Goal: Information Seeking & Learning: Learn about a topic

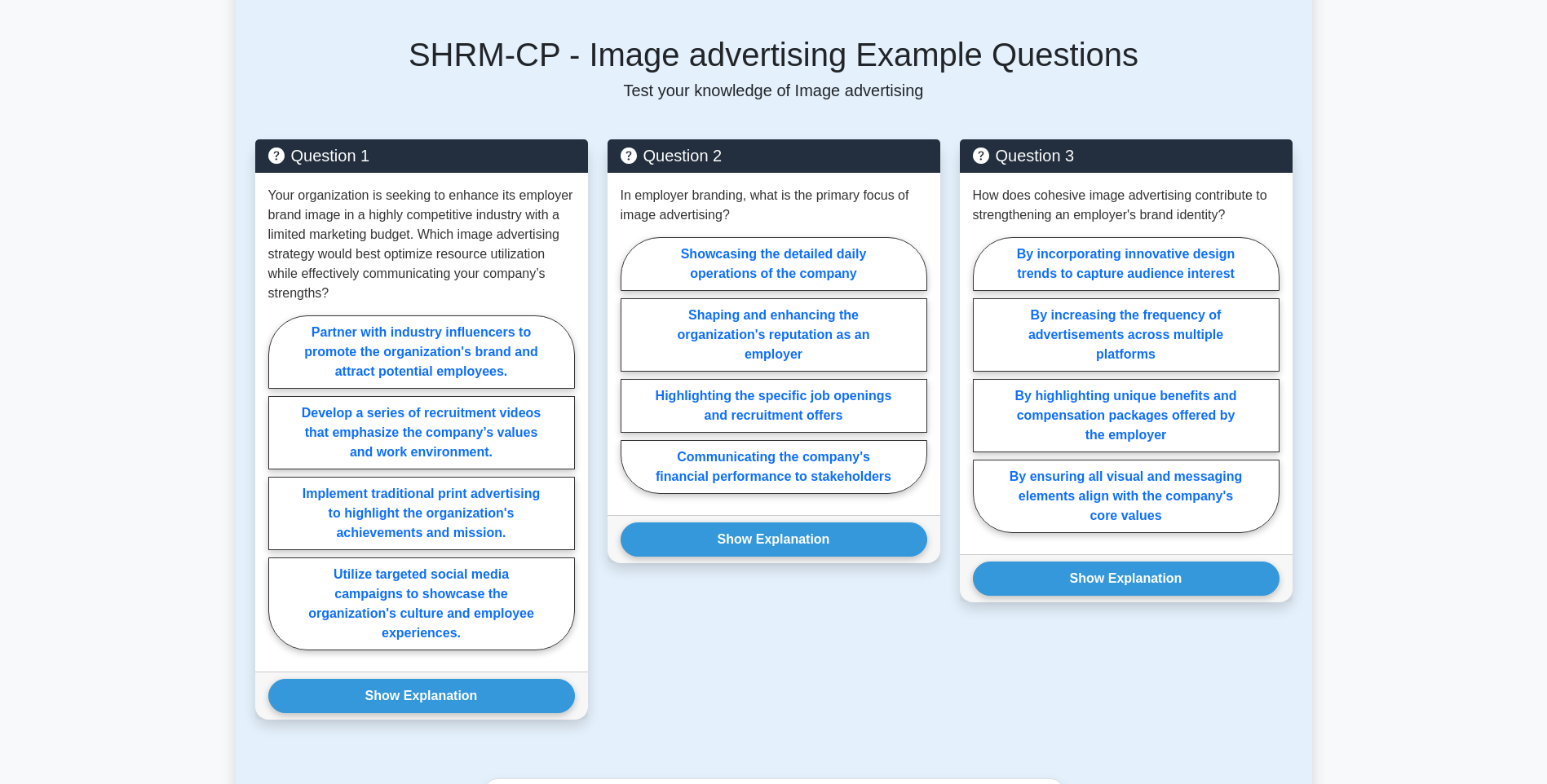
scroll to position [1549, 0]
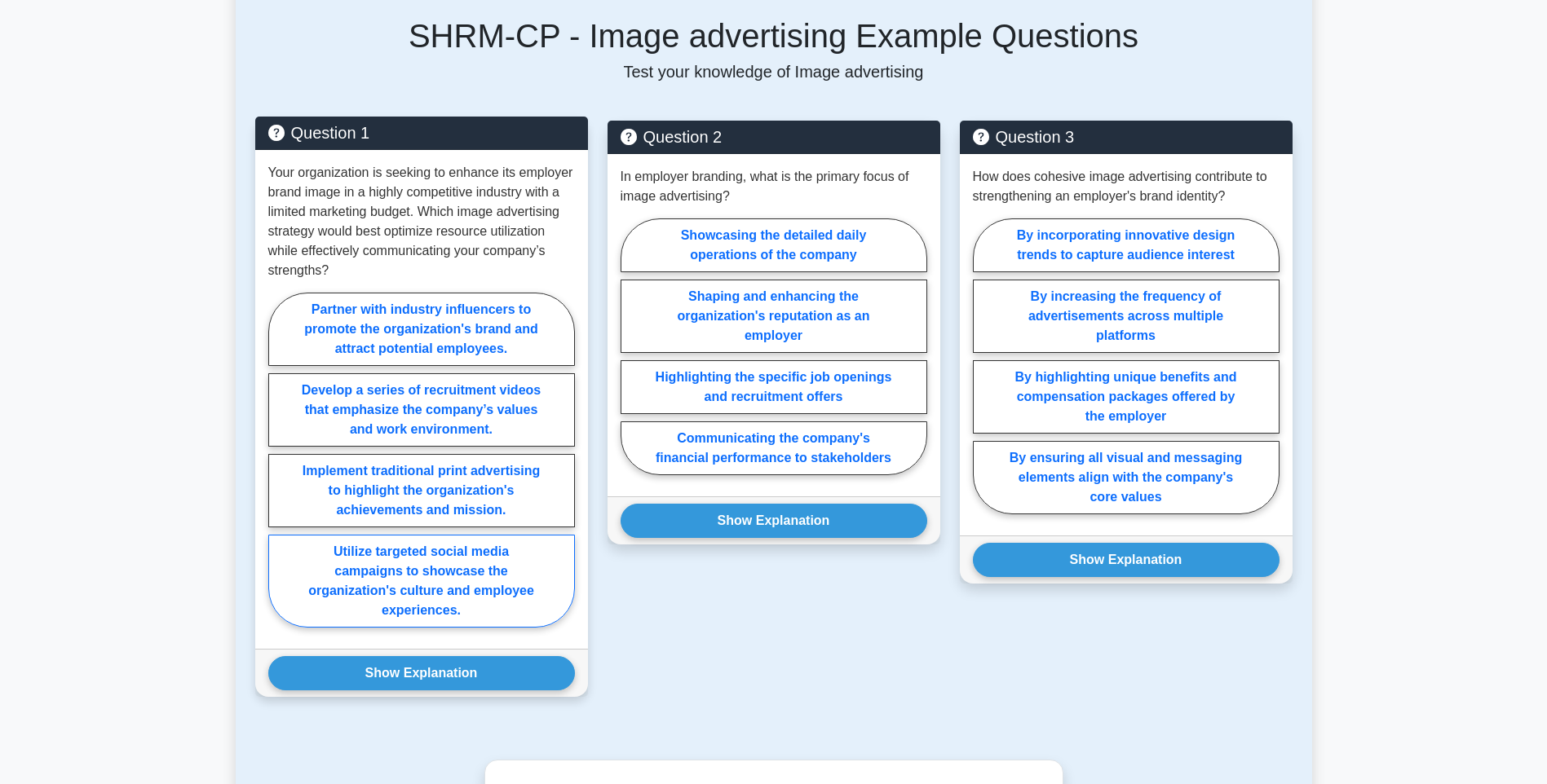
click at [523, 587] on label "Utilize targeted social media campaigns to showcase the organization's culture …" at bounding box center [421, 581] width 306 height 93
click at [279, 470] on input "Utilize targeted social media campaigns to showcase the organization's culture …" at bounding box center [273, 465] width 11 height 11
radio input "true"
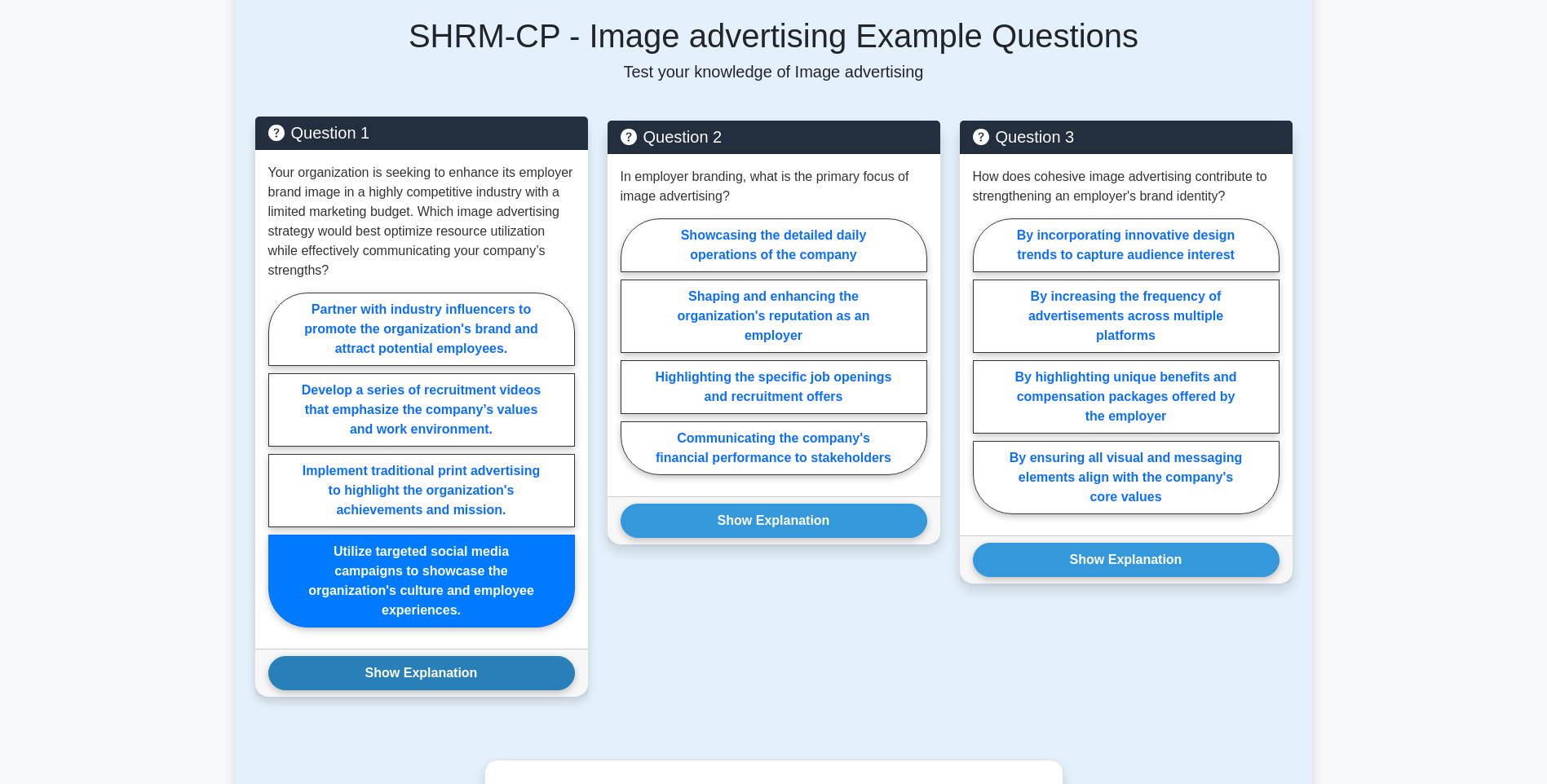
click at [473, 678] on button "Show Explanation" at bounding box center [421, 673] width 306 height 34
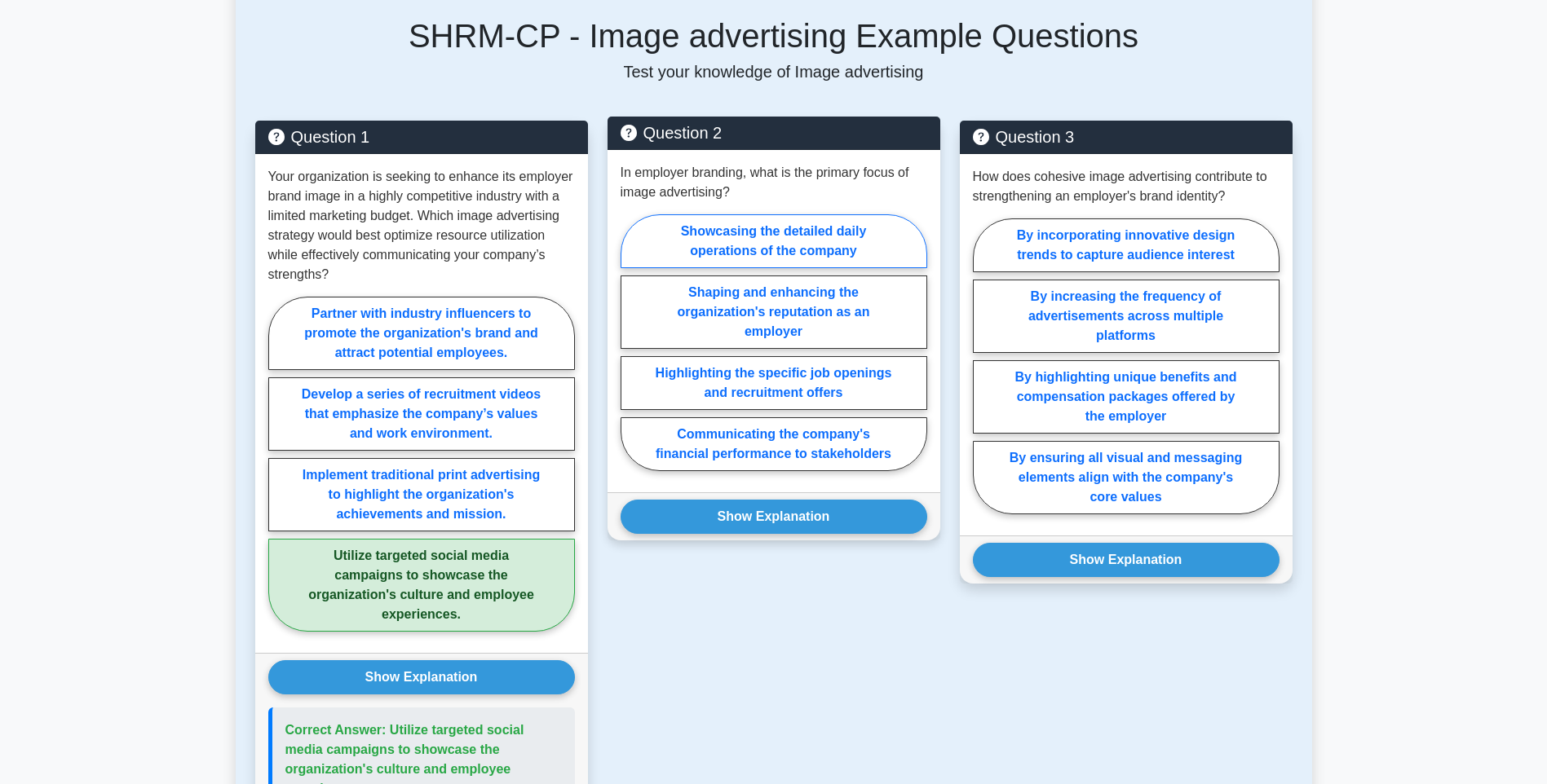
click at [835, 246] on label "Showcasing the detailed daily operations of the company" at bounding box center [774, 241] width 306 height 54
click at [631, 342] on input "Showcasing the detailed daily operations of the company" at bounding box center [626, 347] width 11 height 11
radio input "true"
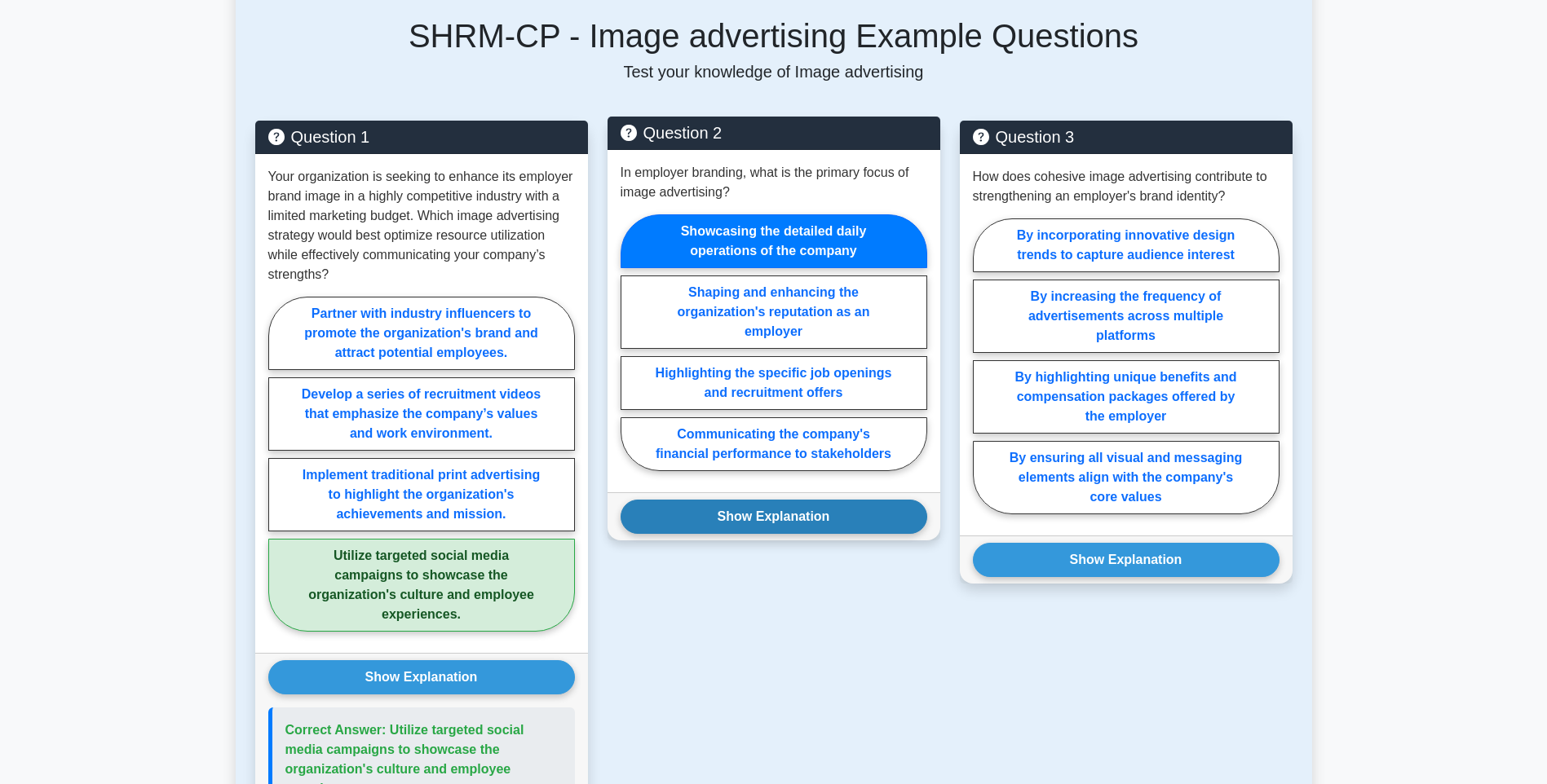
click at [848, 511] on button "Show Explanation" at bounding box center [774, 516] width 306 height 34
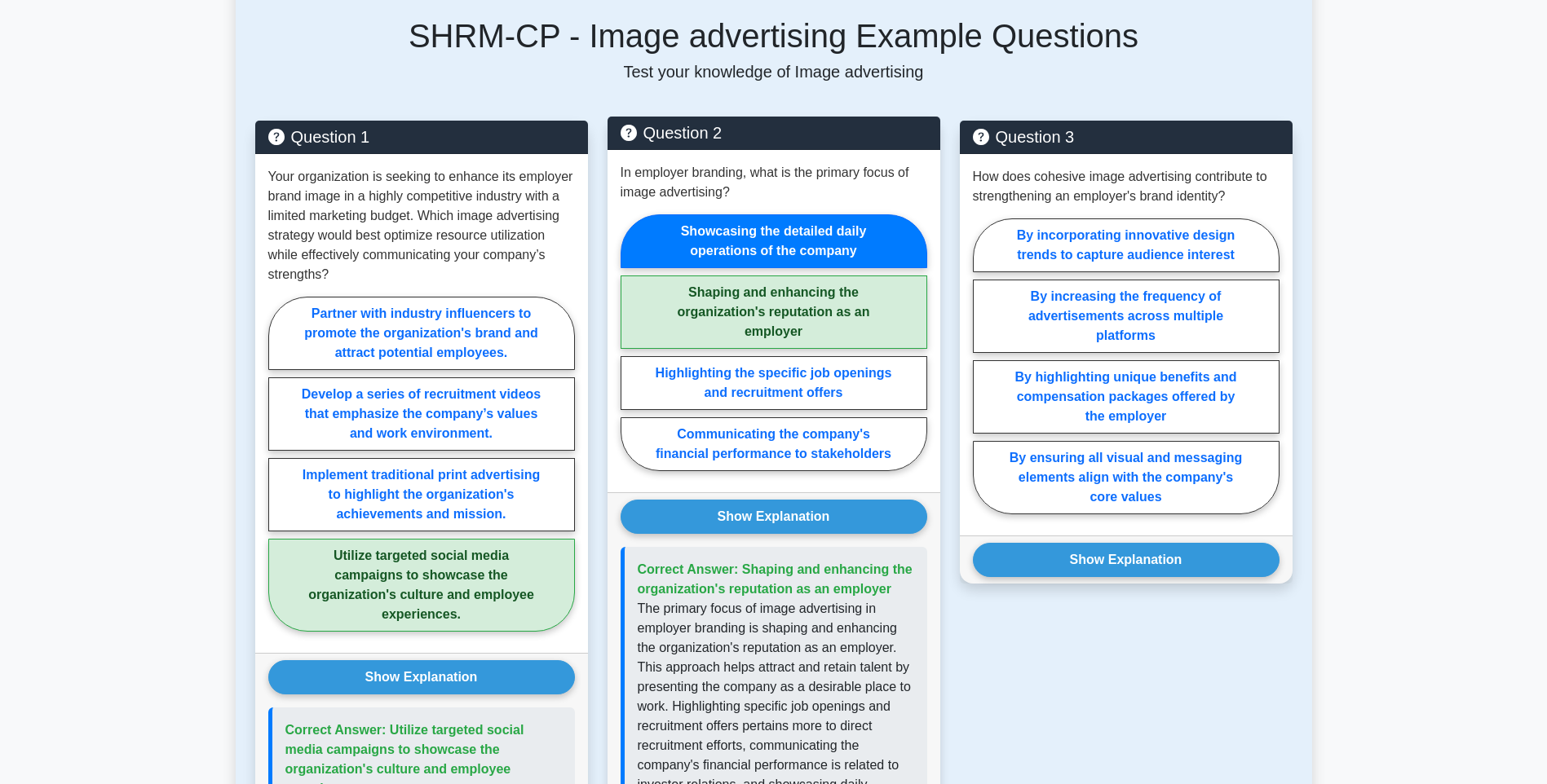
click at [792, 339] on label "Shaping and enhancing the organization's reputation as an employer" at bounding box center [774, 312] width 306 height 73
click at [631, 342] on input "Shaping and enhancing the organization's reputation as an employer" at bounding box center [626, 347] width 11 height 11
radio input "true"
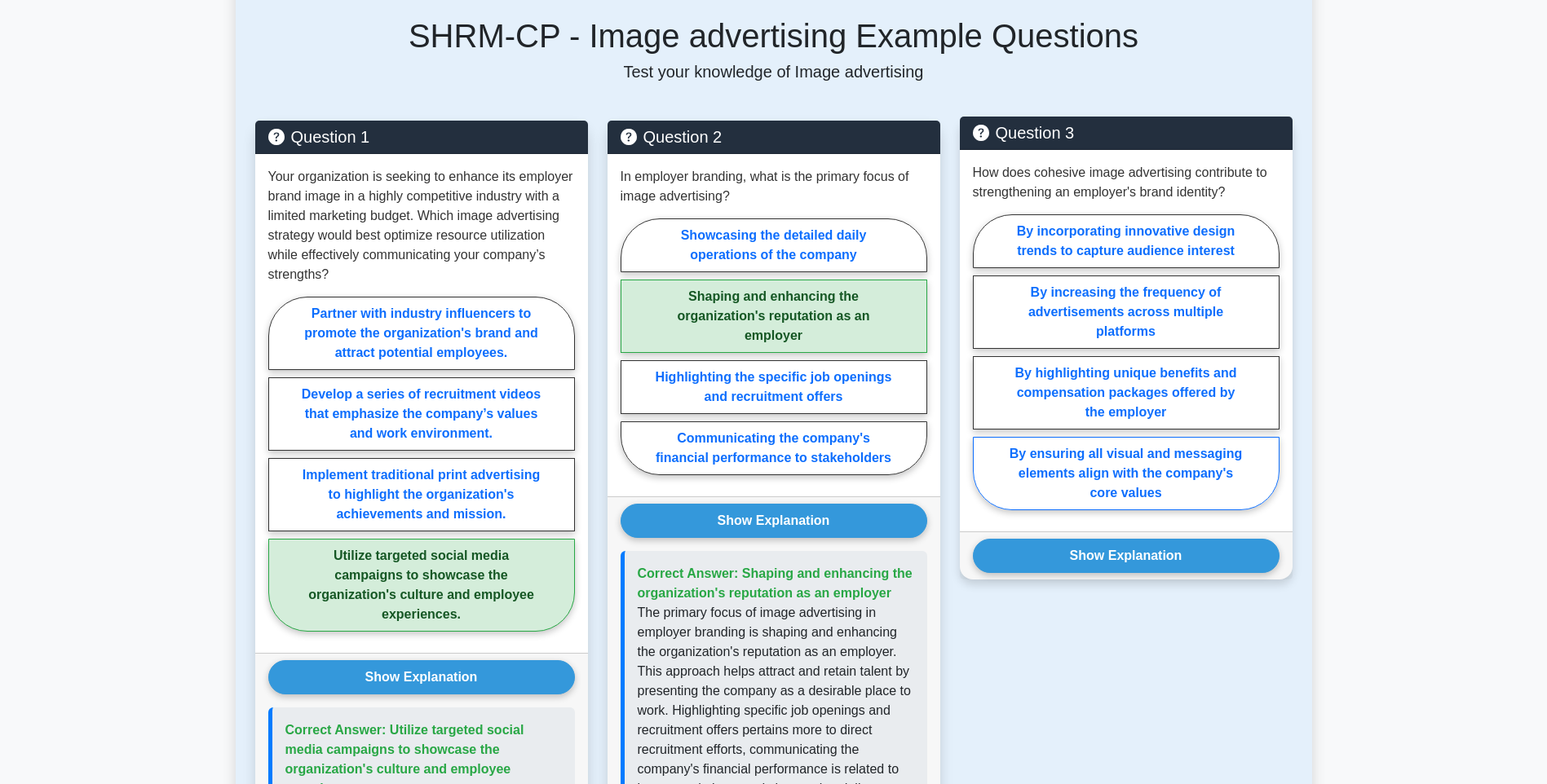
click at [1217, 476] on label "By ensuring all visual and messaging elements align with the company's core val…" at bounding box center [1126, 474] width 306 height 73
click at [983, 373] on input "By ensuring all visual and messaging elements align with the company's core val…" at bounding box center [977, 367] width 11 height 11
radio input "true"
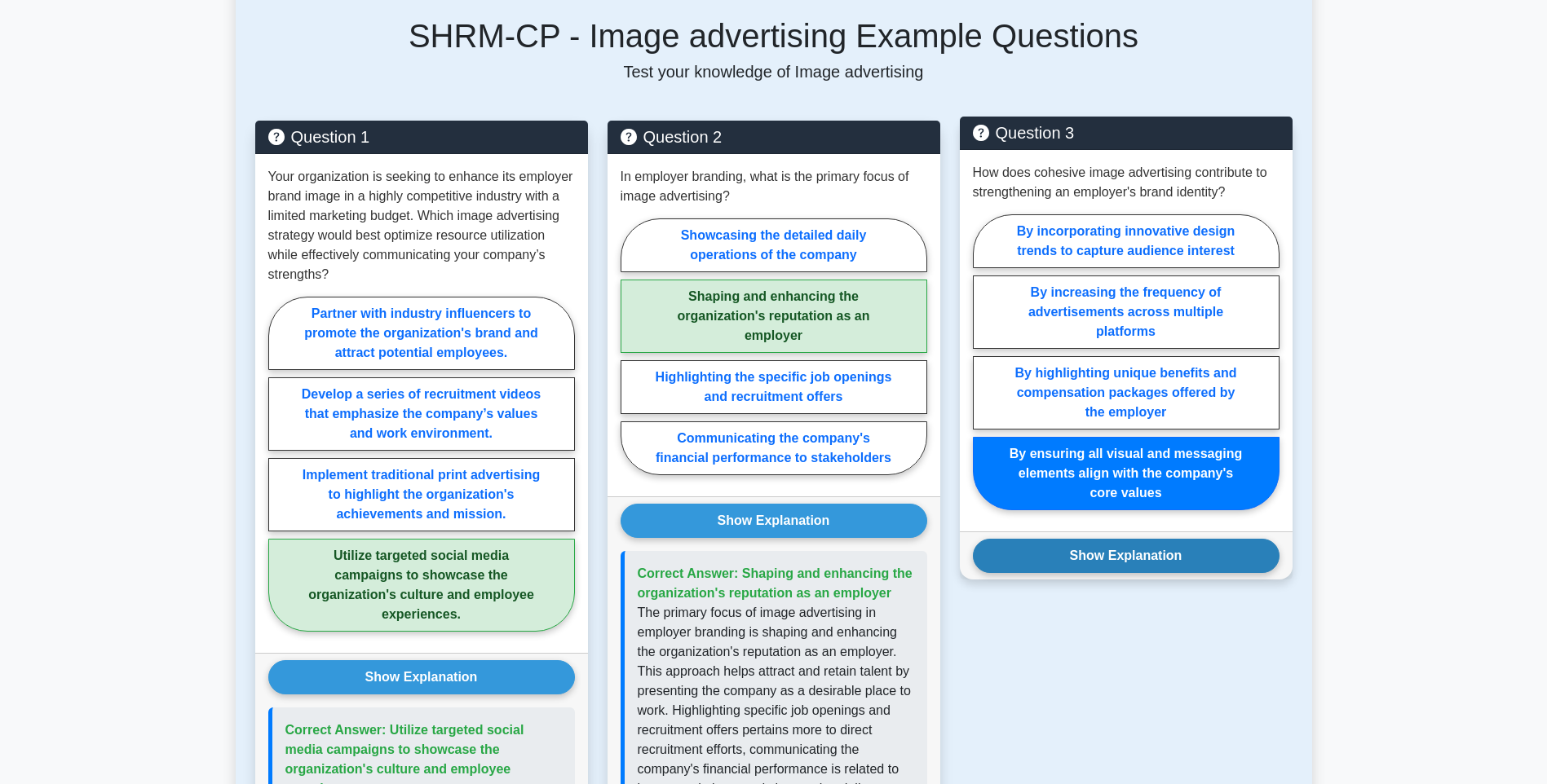
click at [1210, 554] on button "Show Explanation" at bounding box center [1126, 556] width 306 height 34
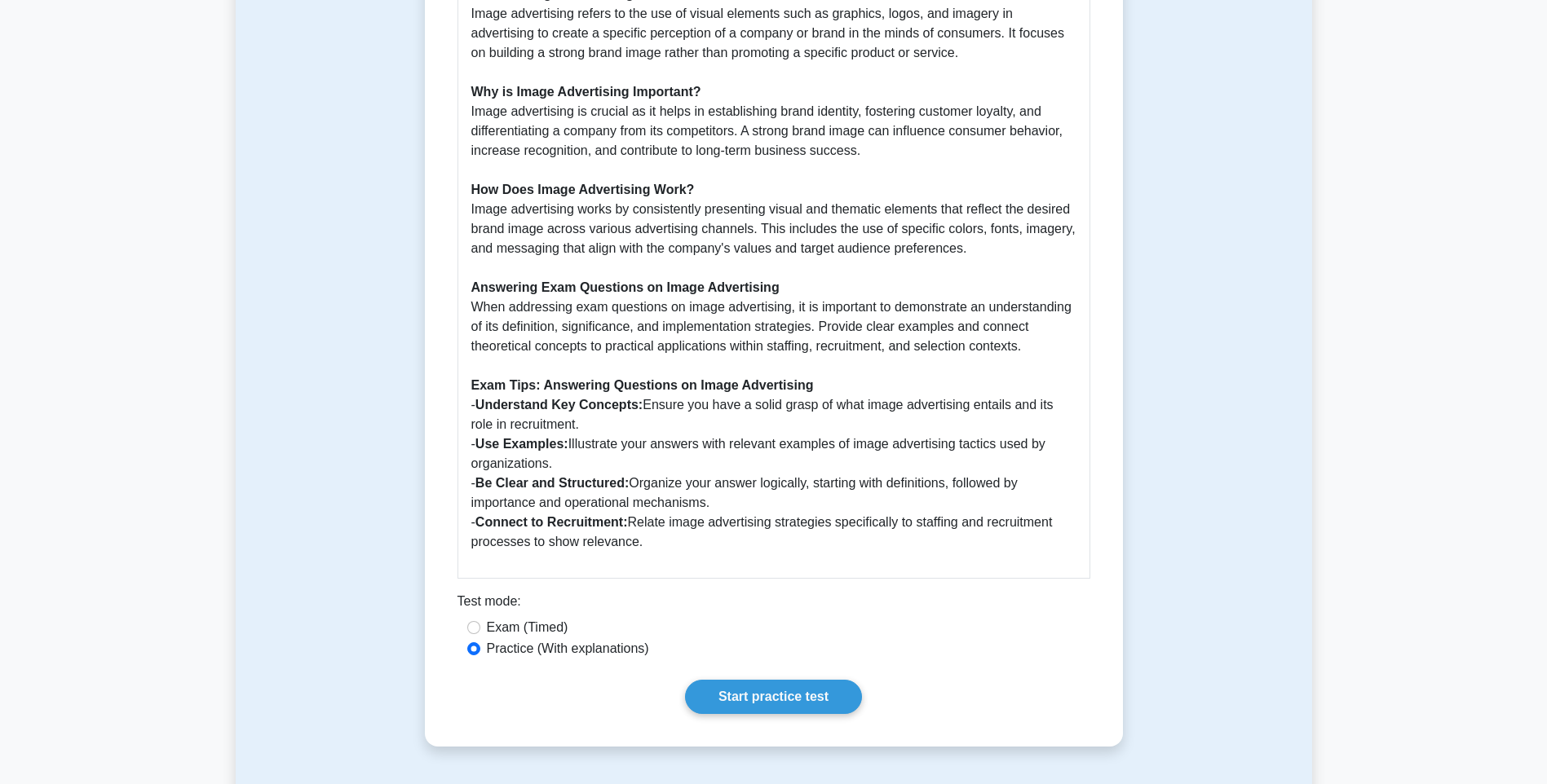
scroll to position [734, 0]
click at [780, 703] on link "Start practice test" at bounding box center [773, 699] width 177 height 34
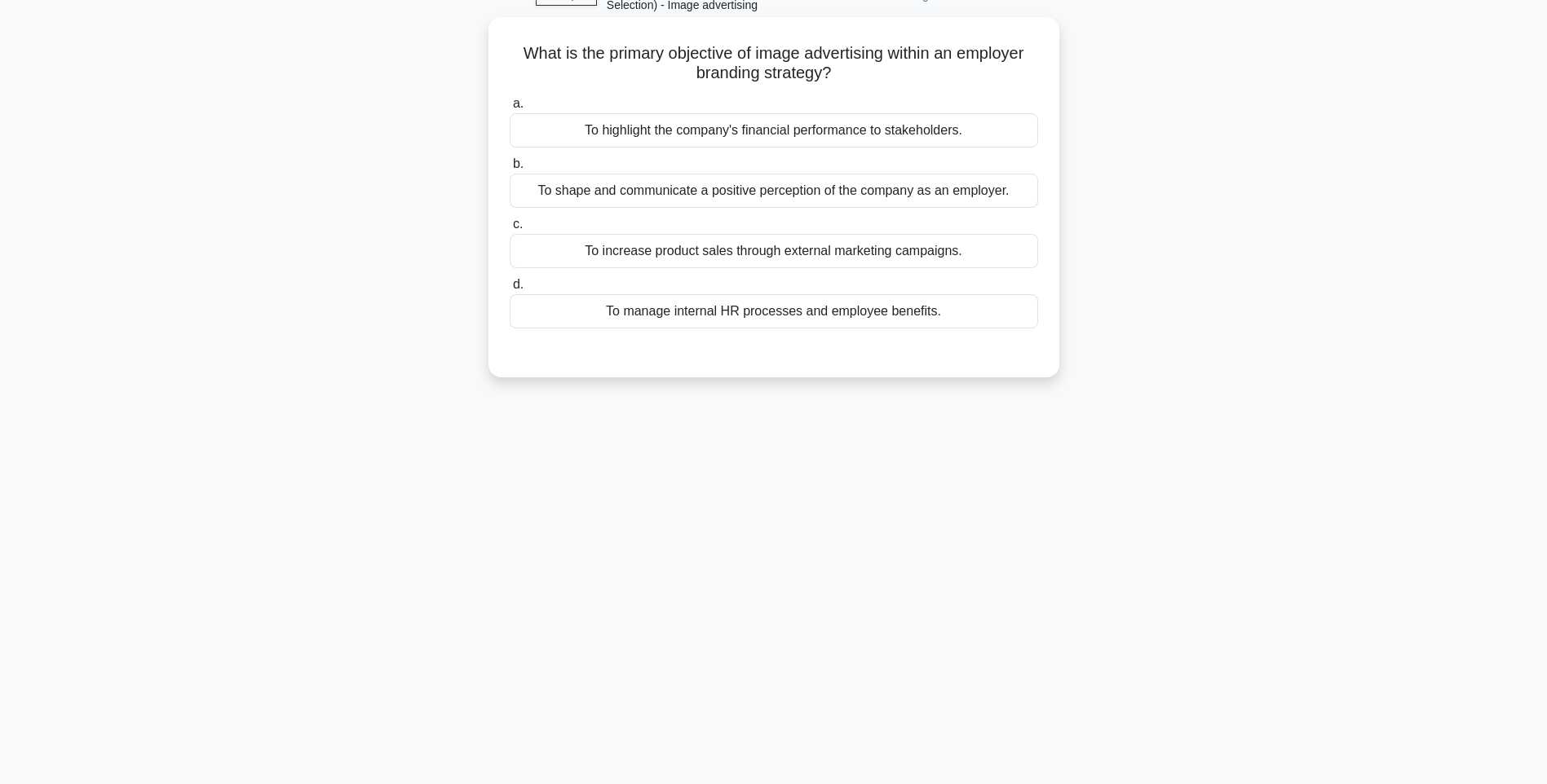
scroll to position [96, 0]
click at [808, 198] on div "To shape and communicate a positive perception of the company as an employer." at bounding box center [774, 188] width 528 height 34
click at [510, 167] on input "b. To shape and communicate a positive perception of the company as an employer." at bounding box center [510, 162] width 0 height 11
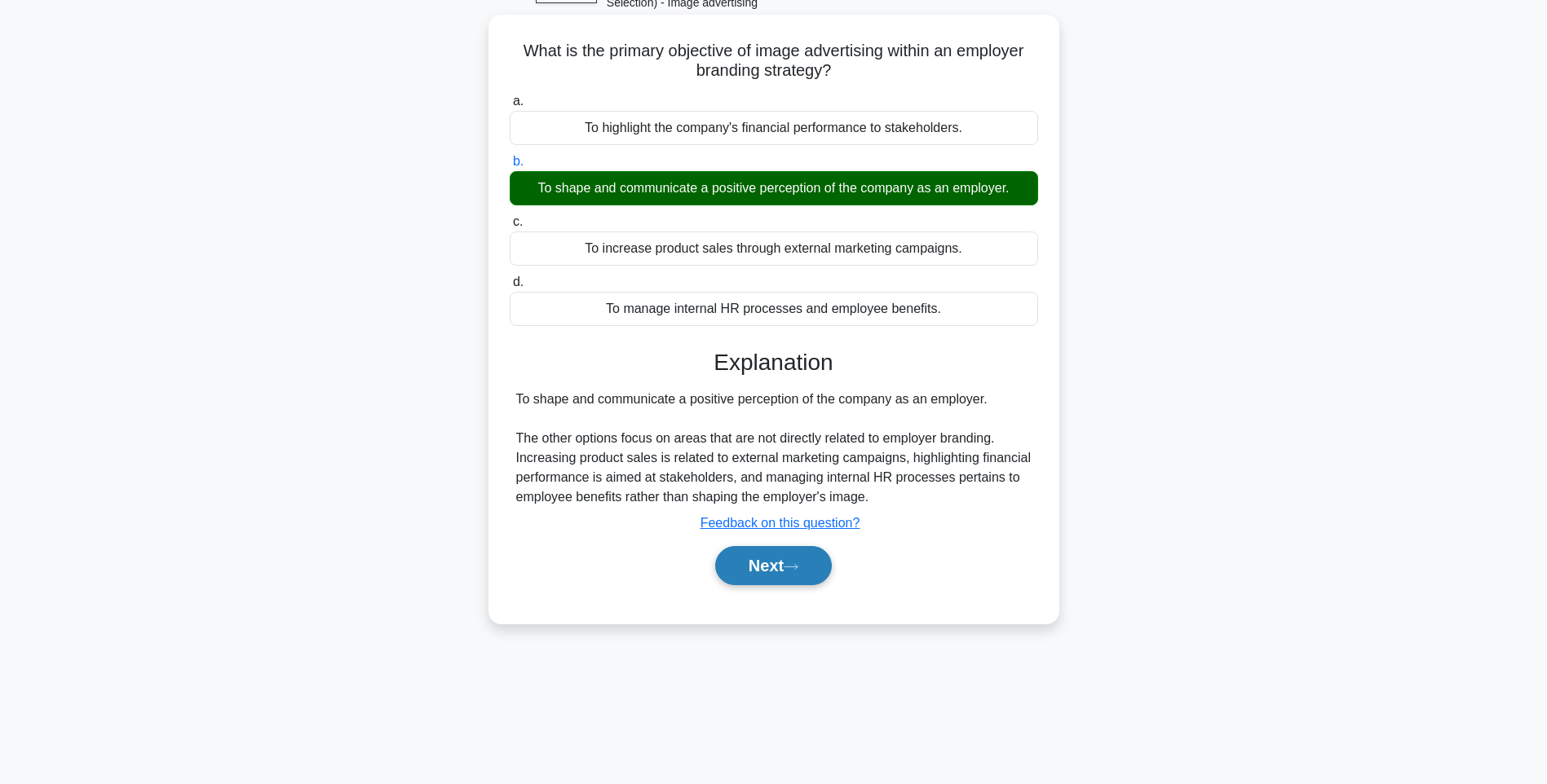
click at [805, 575] on button "Next" at bounding box center [773, 565] width 117 height 40
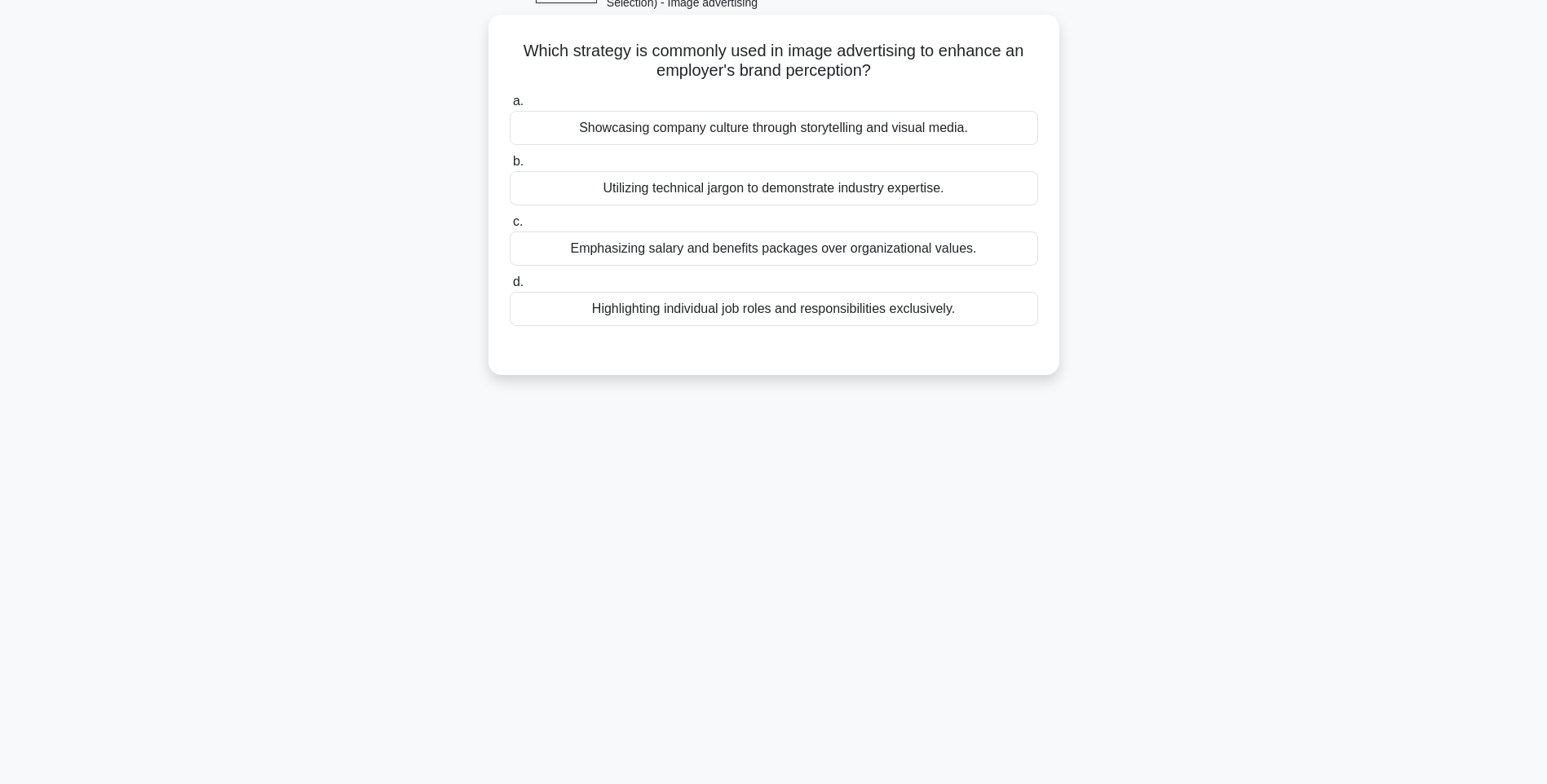
click at [739, 134] on div "Showcasing company culture through storytelling and visual media." at bounding box center [774, 128] width 528 height 34
click at [510, 107] on input "a. Showcasing company culture through storytelling and visual media." at bounding box center [510, 101] width 0 height 11
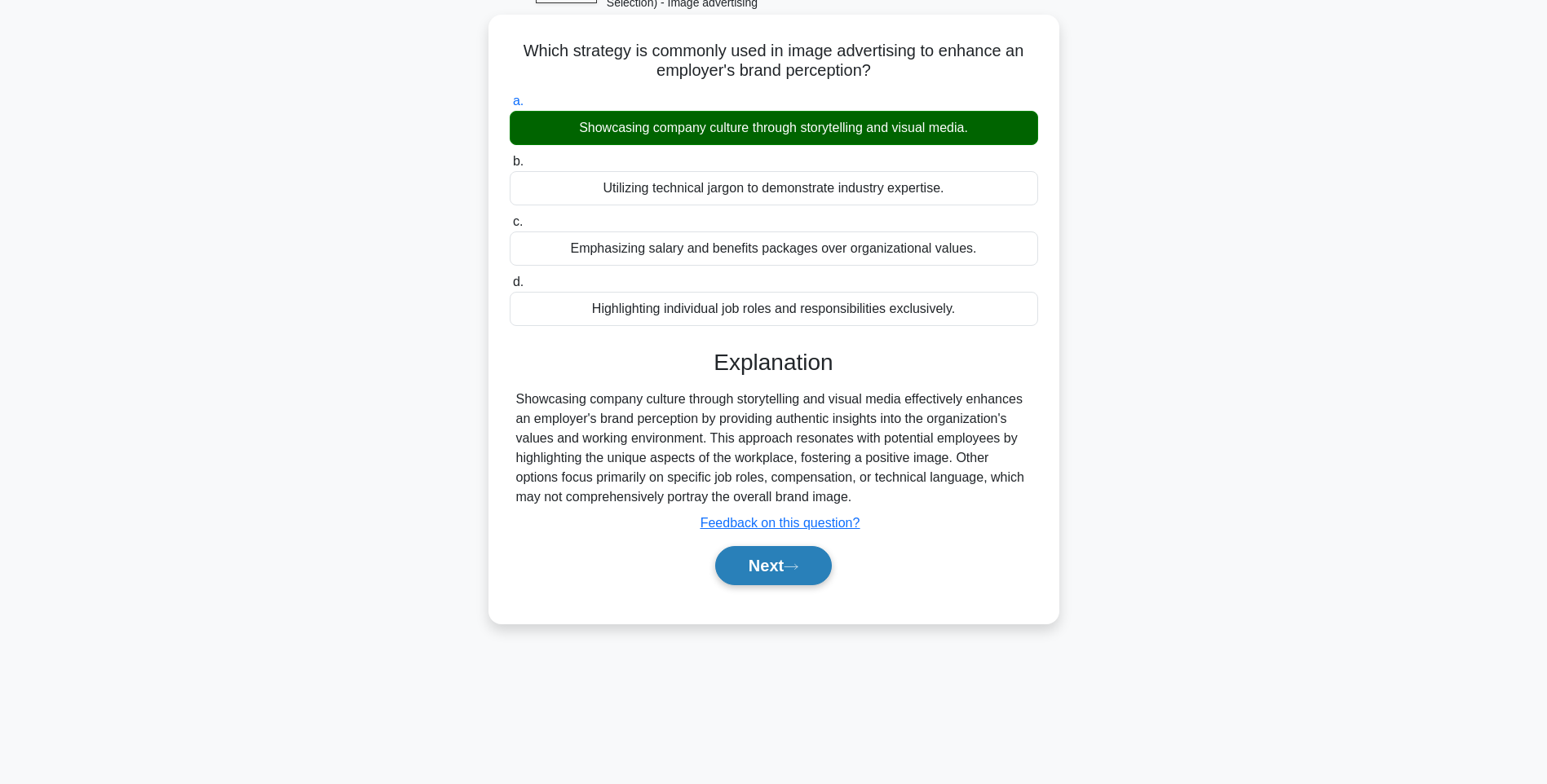
click at [776, 564] on button "Next" at bounding box center [773, 565] width 117 height 40
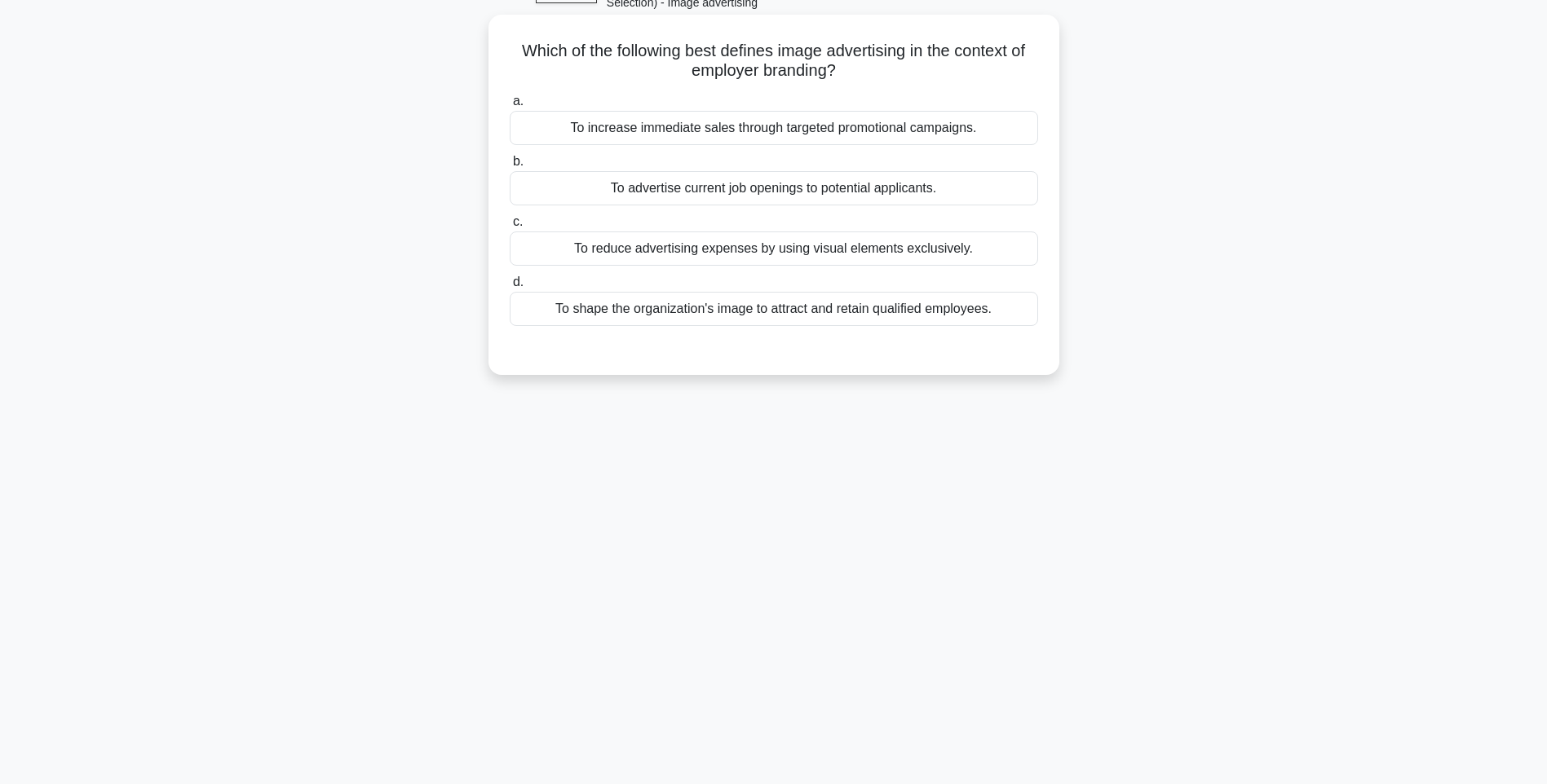
click at [977, 314] on div "To shape the organization's image to attract and retain qualified employees." at bounding box center [774, 309] width 528 height 34
click at [510, 288] on input "d. To shape the organization's image to attract and retain qualified employees." at bounding box center [510, 283] width 0 height 11
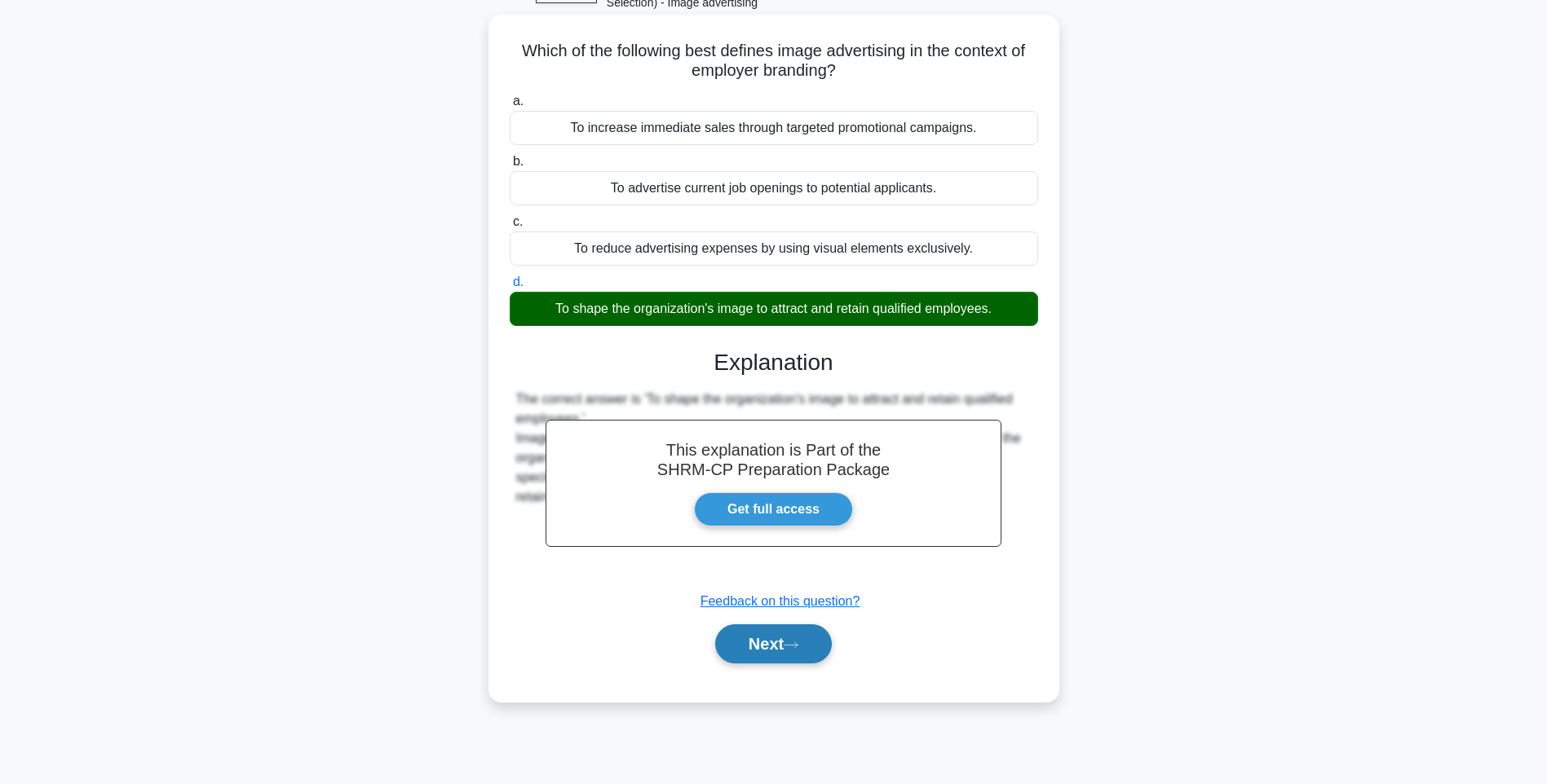
click at [765, 645] on button "Next" at bounding box center [773, 644] width 117 height 40
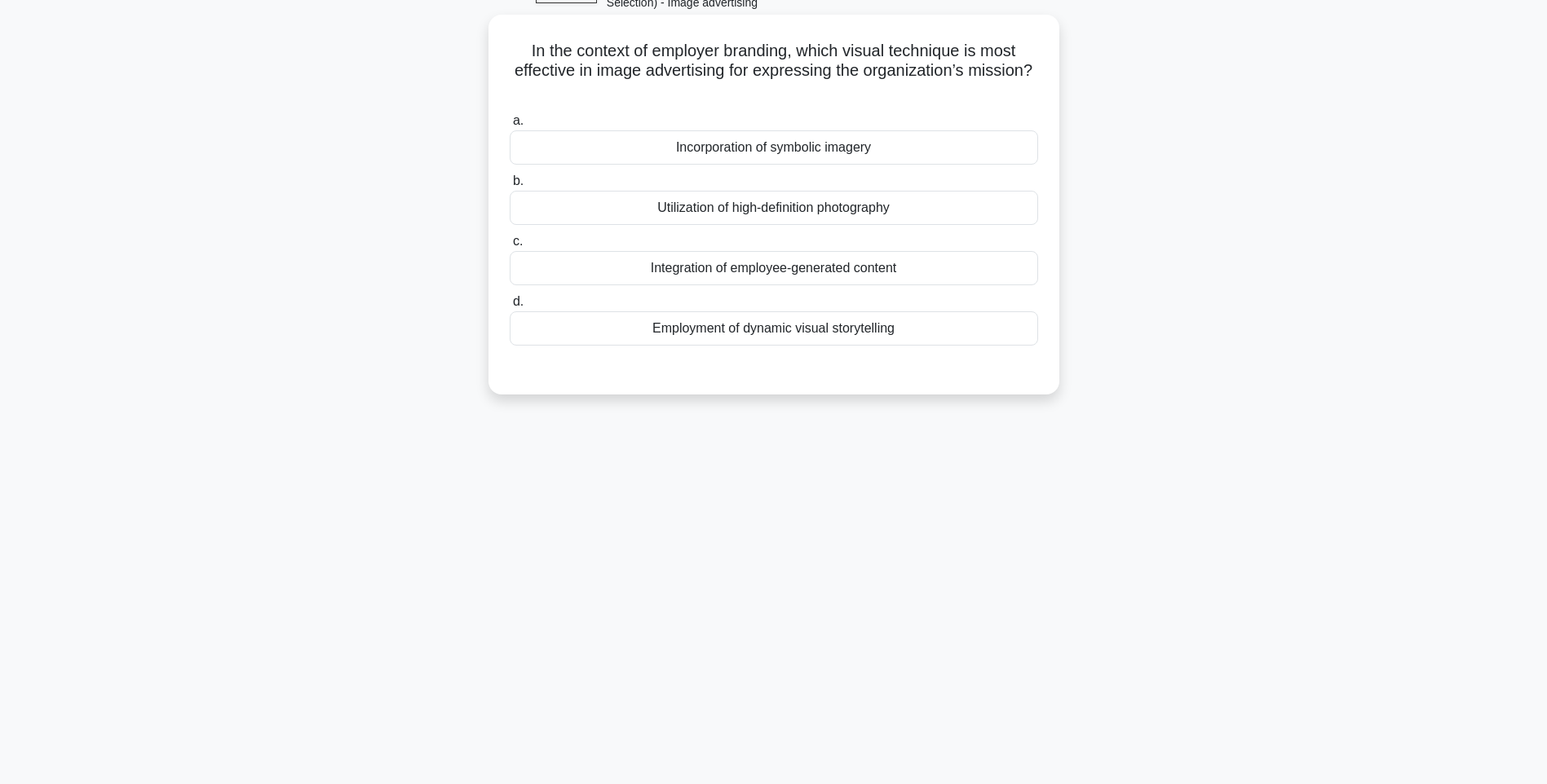
click at [929, 268] on div "Integration of employee-generated content" at bounding box center [774, 268] width 528 height 34
click at [510, 247] on input "c. Integration of employee-generated content" at bounding box center [510, 241] width 0 height 11
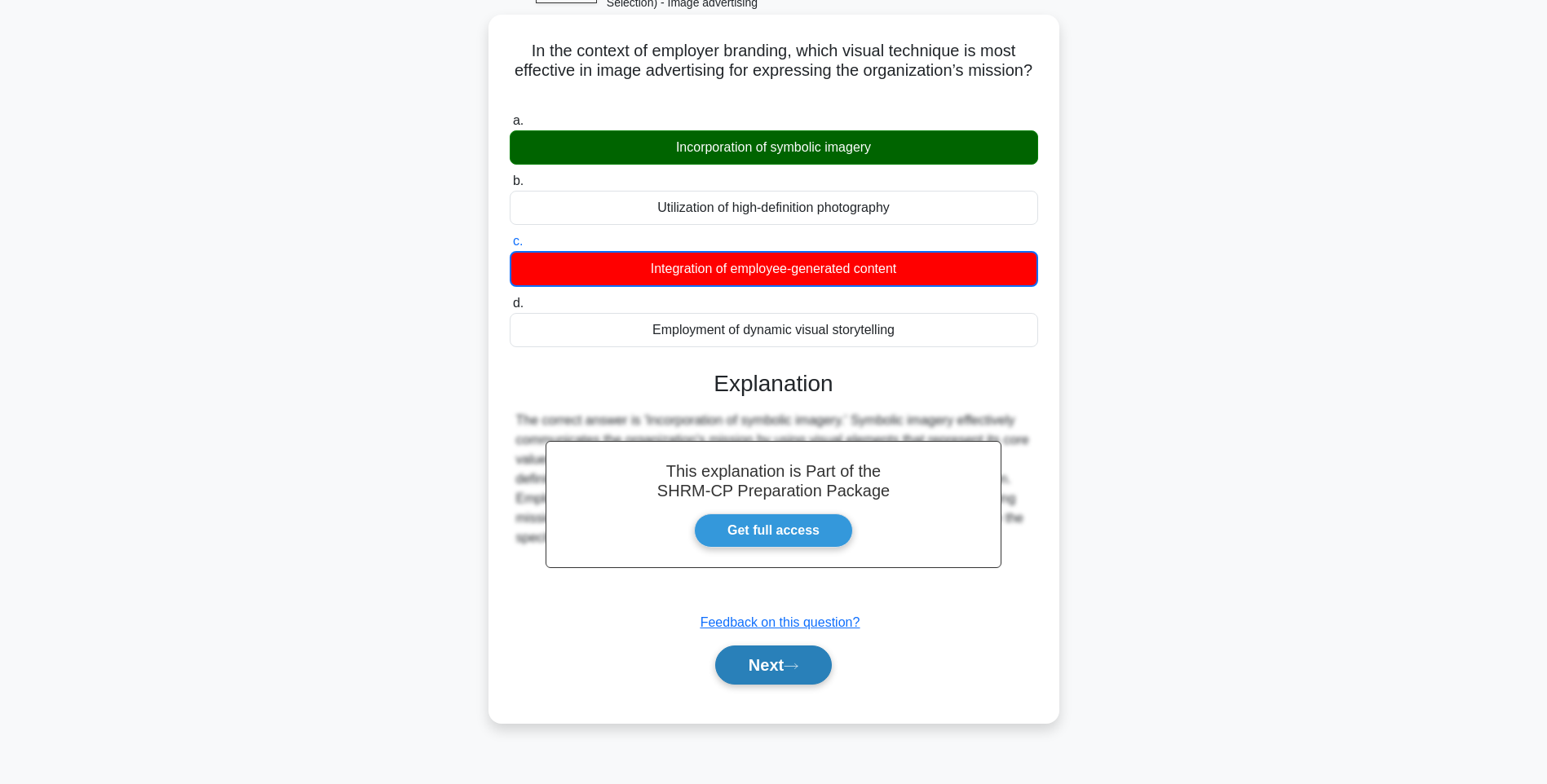
click at [776, 651] on button "Next" at bounding box center [773, 665] width 117 height 40
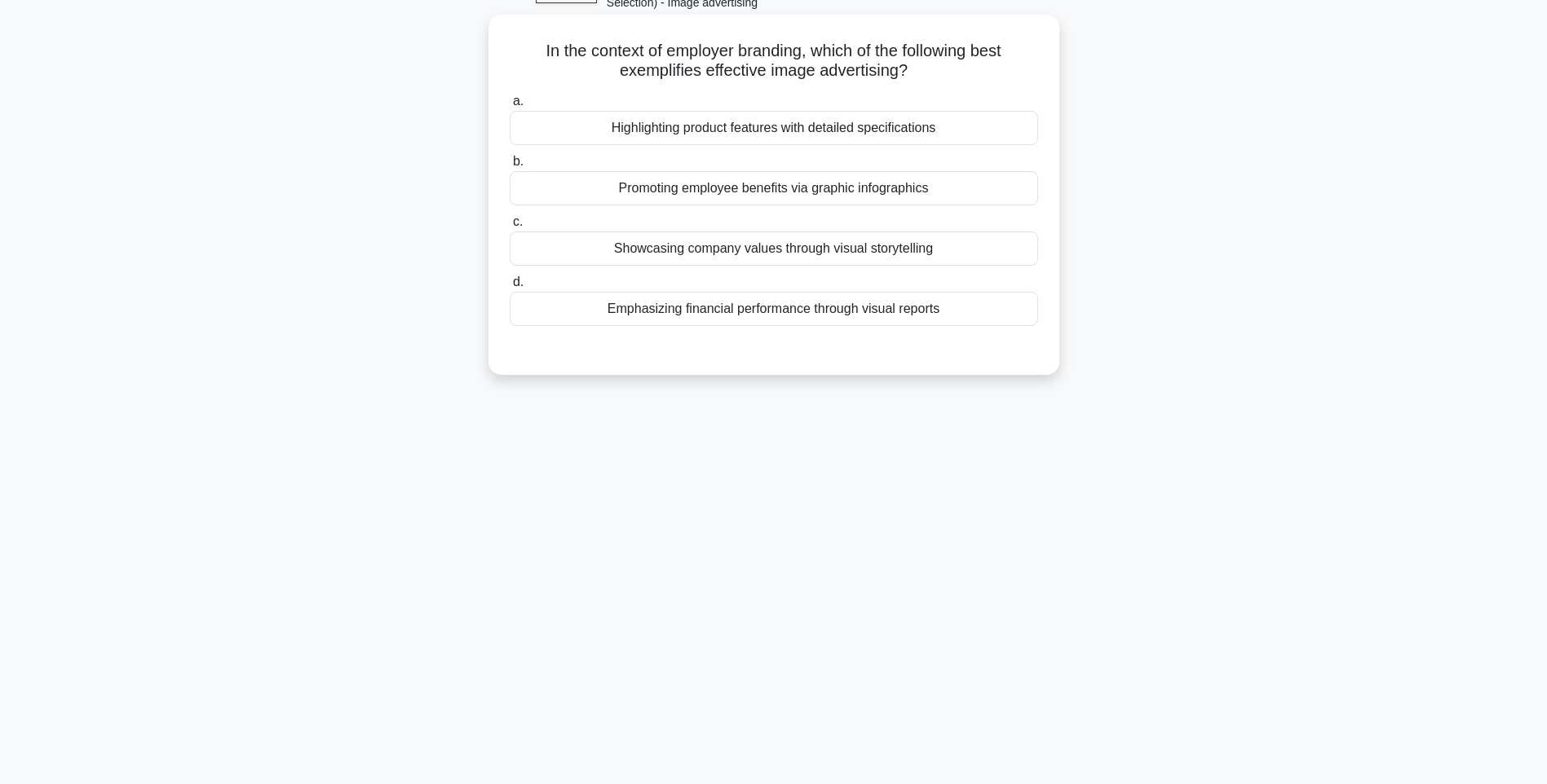
click at [963, 241] on div "Showcasing company values through visual storytelling" at bounding box center [774, 248] width 528 height 34
click at [510, 227] on input "c. Showcasing company values through visual storytelling" at bounding box center [510, 222] width 0 height 11
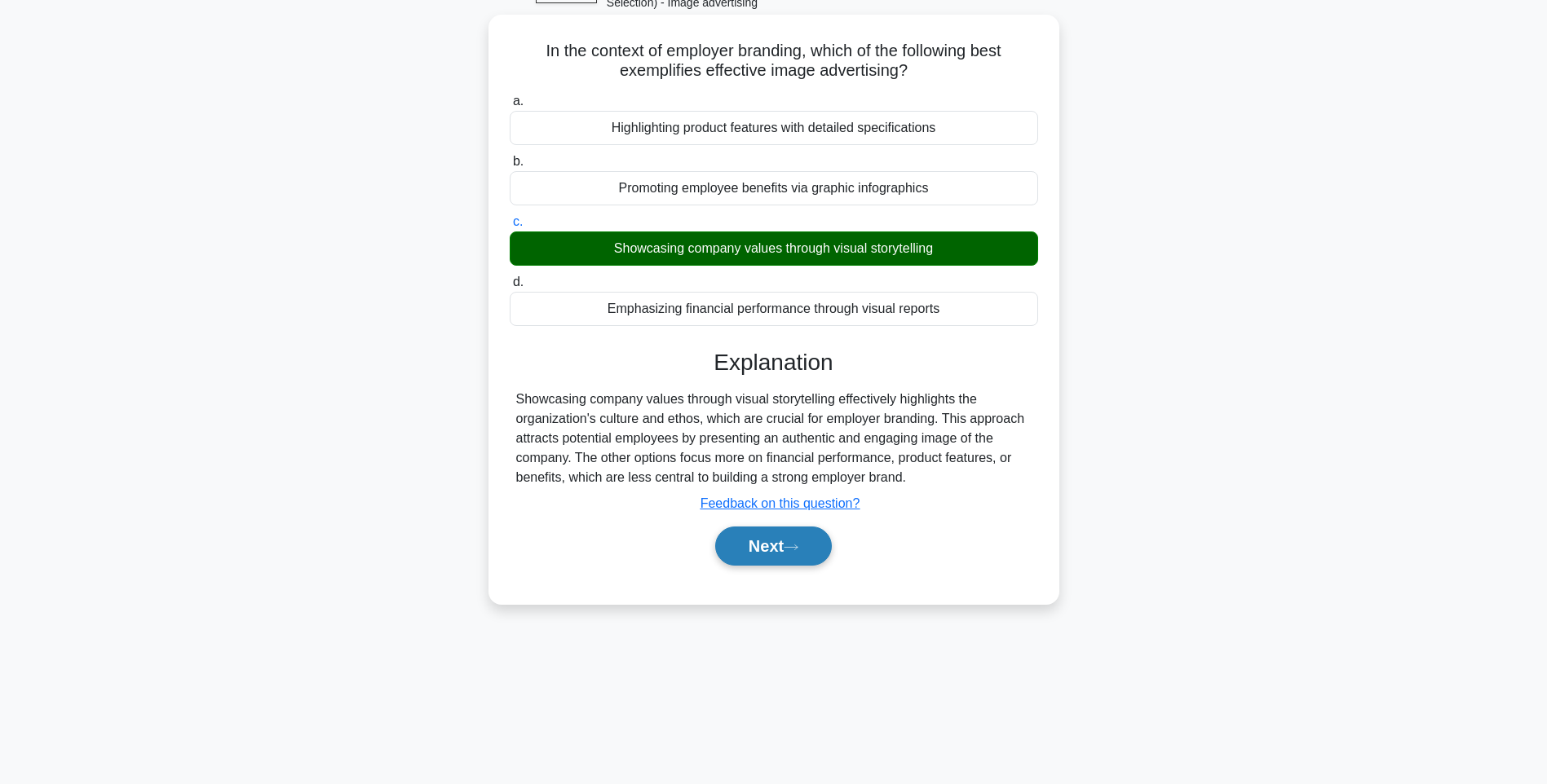
click at [797, 553] on button "Next" at bounding box center [773, 546] width 117 height 40
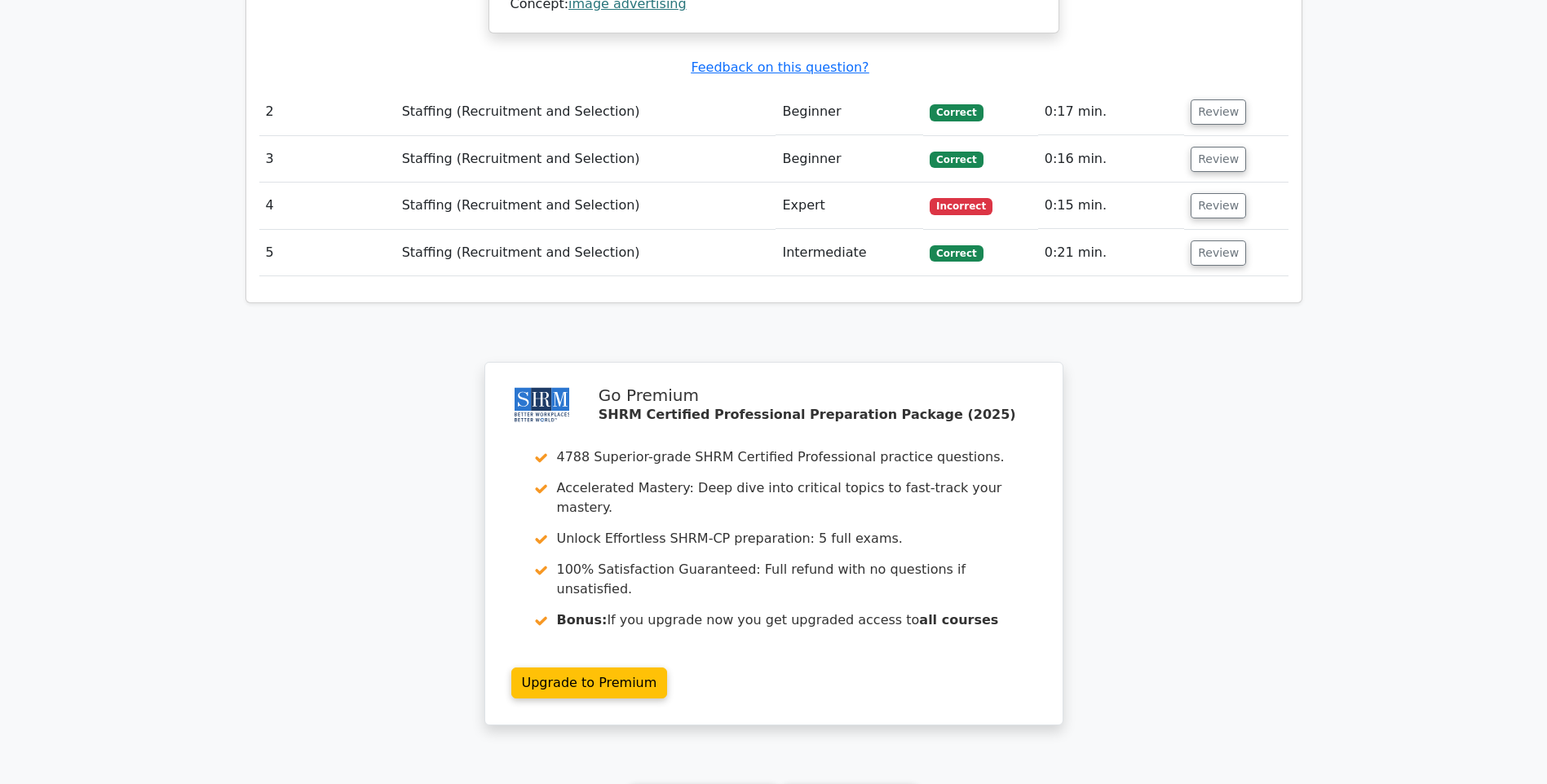
scroll to position [1953, 0]
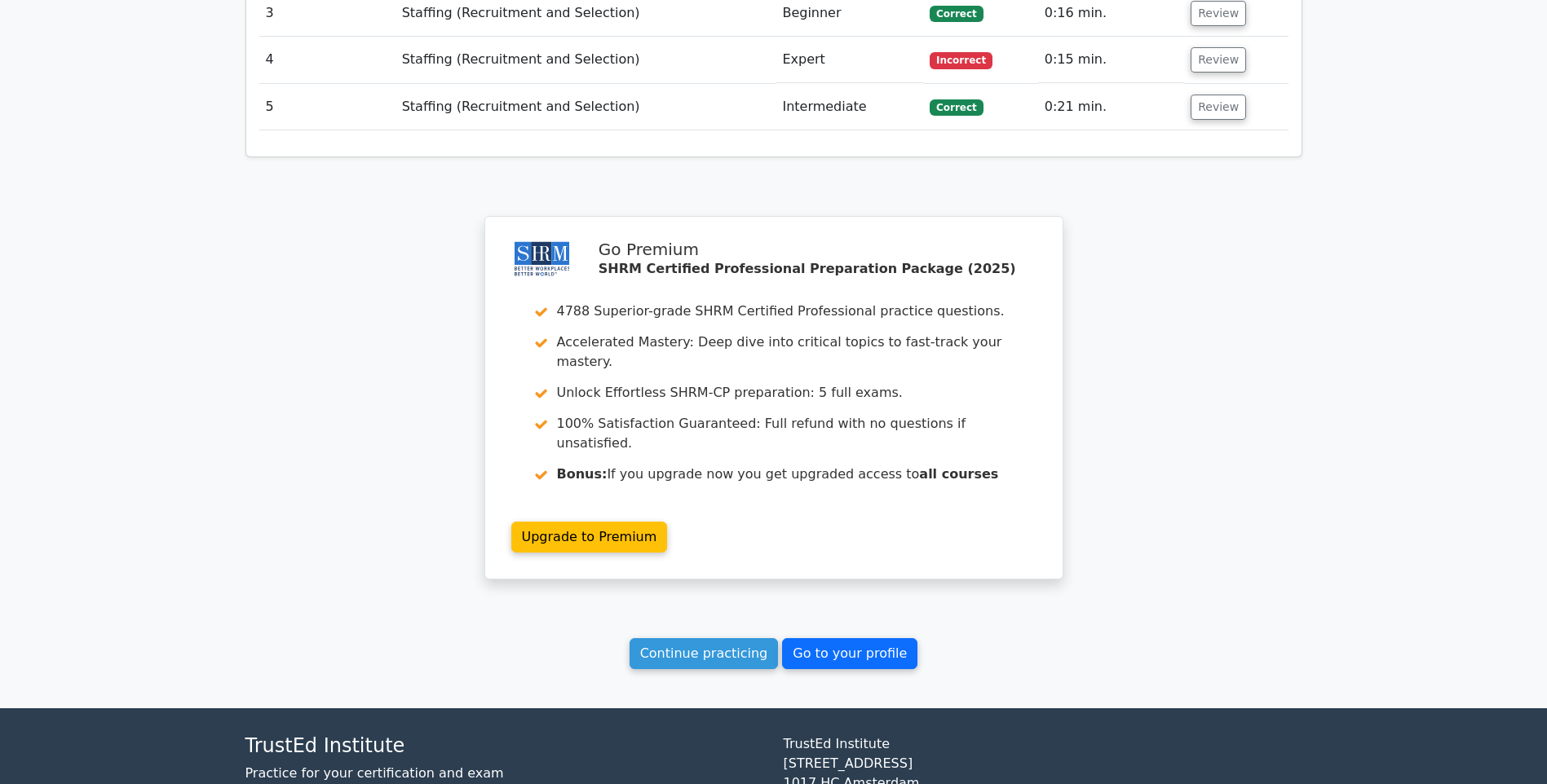
click at [811, 638] on link "Go to your profile" at bounding box center [850, 654] width 135 height 31
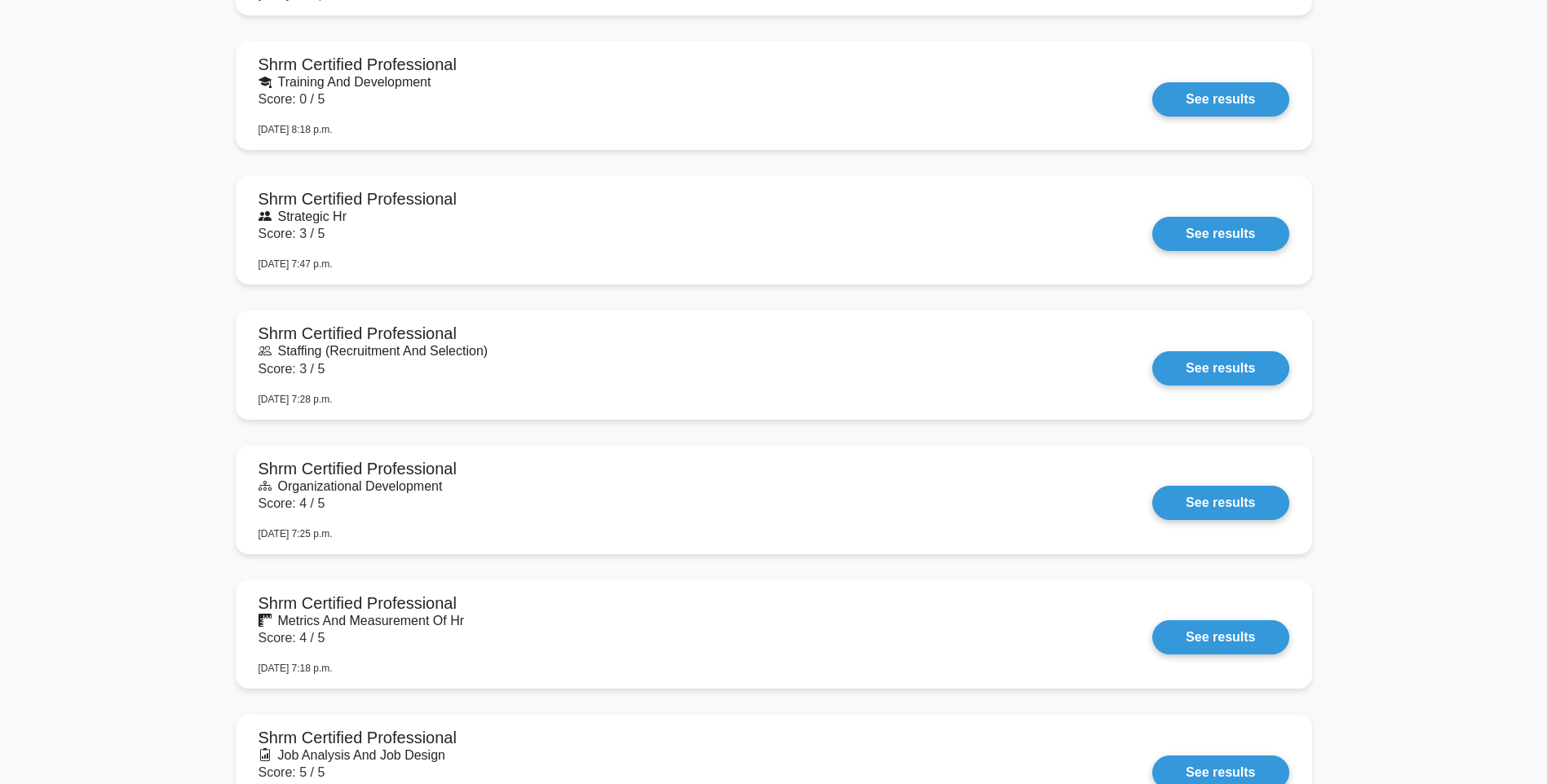
scroll to position [3833, 0]
